Goal: Browse casually

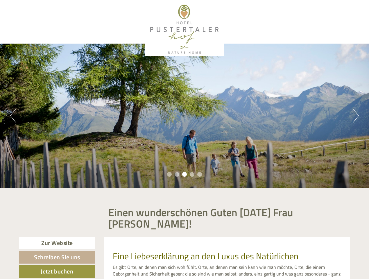
click at [185, 140] on div "Previous Next 1 2 3 4 5" at bounding box center [184, 116] width 369 height 144
click at [13, 116] on button "Previous" at bounding box center [13, 115] width 6 height 15
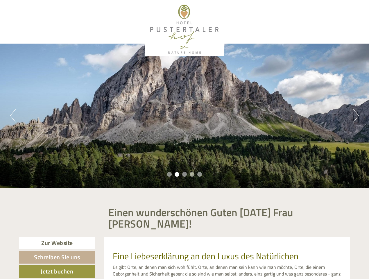
click at [185, 116] on div "Previous Next 1 2 3 4 5" at bounding box center [184, 116] width 369 height 144
click at [356, 116] on button "Next" at bounding box center [356, 115] width 6 height 15
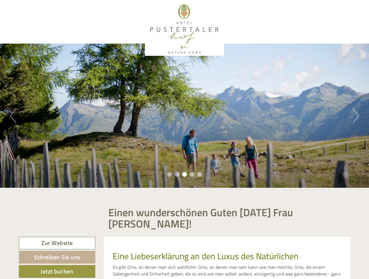
click at [169, 174] on li "1" at bounding box center [169, 174] width 5 height 5
click at [177, 174] on li "2" at bounding box center [177, 174] width 5 height 5
click at [185, 174] on li "3" at bounding box center [184, 174] width 5 height 5
click at [192, 174] on li "4" at bounding box center [192, 174] width 5 height 5
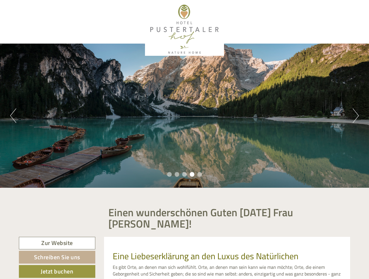
click at [200, 174] on li "5" at bounding box center [199, 174] width 5 height 5
